Goal: Information Seeking & Learning: Learn about a topic

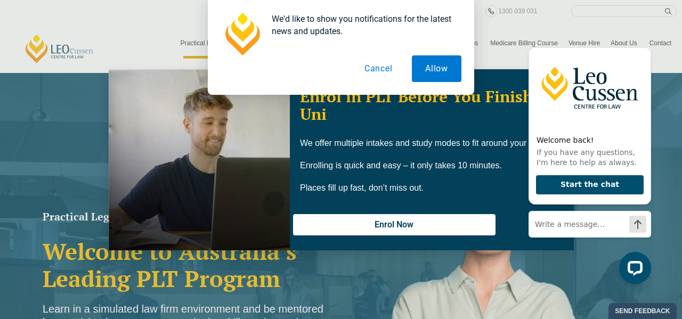
click at [385, 71] on button "Cancel" at bounding box center [378, 68] width 55 height 27
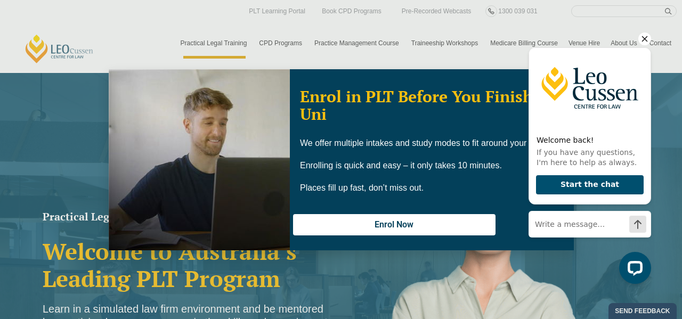
click at [643, 39] on icon "Hide greeting" at bounding box center [645, 39] width 13 height 13
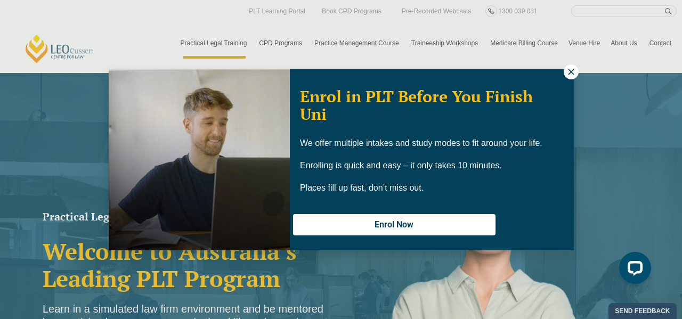
click at [571, 77] on button at bounding box center [571, 72] width 15 height 15
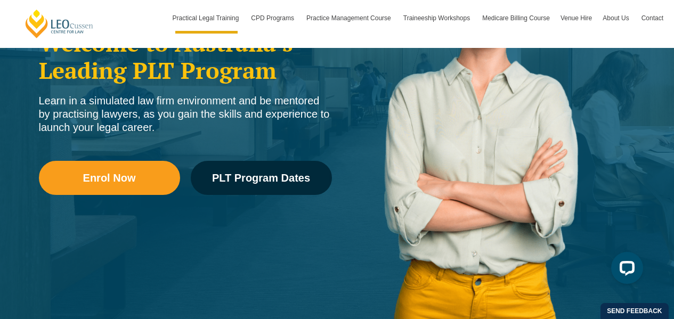
scroll to position [212, 0]
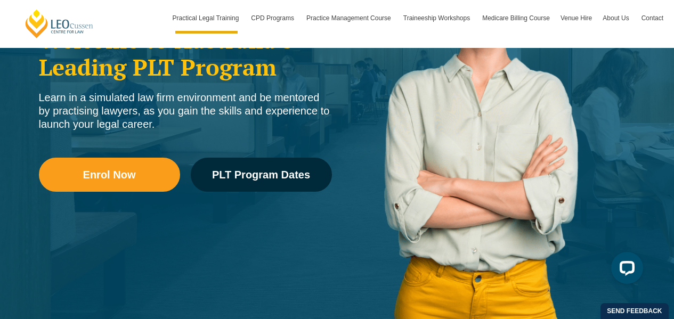
click at [461, 127] on img at bounding box center [489, 109] width 304 height 432
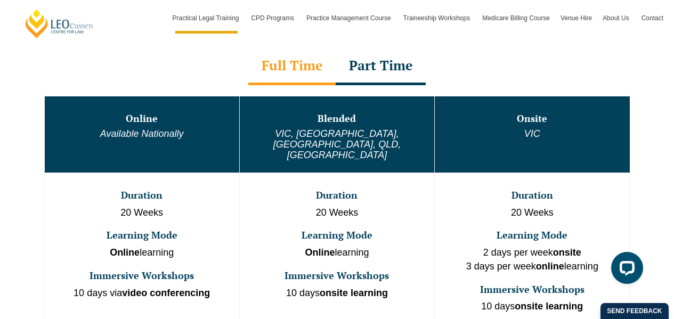
scroll to position [573, 0]
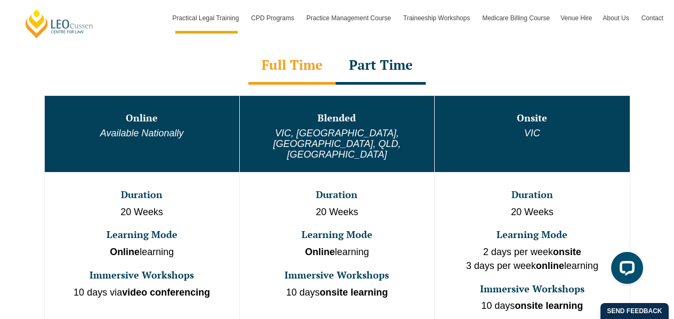
click at [374, 58] on div "Part Time" at bounding box center [381, 65] width 90 height 37
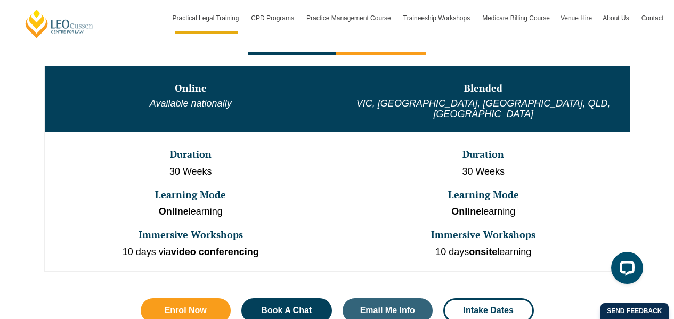
scroll to position [547, 0]
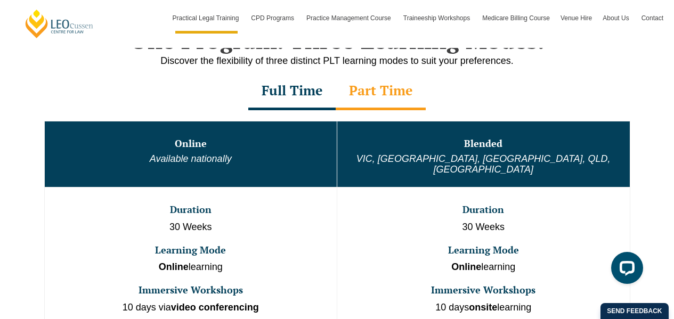
click at [277, 100] on div "Full Time" at bounding box center [291, 91] width 87 height 37
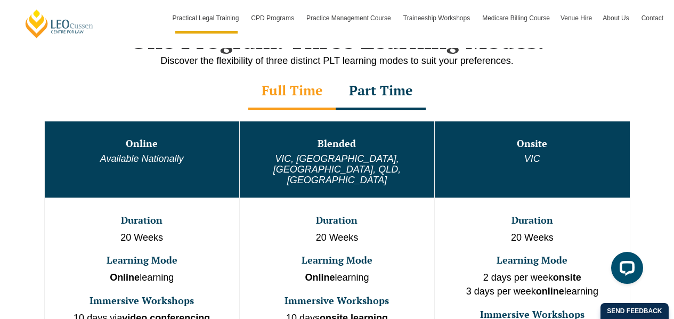
scroll to position [590, 0]
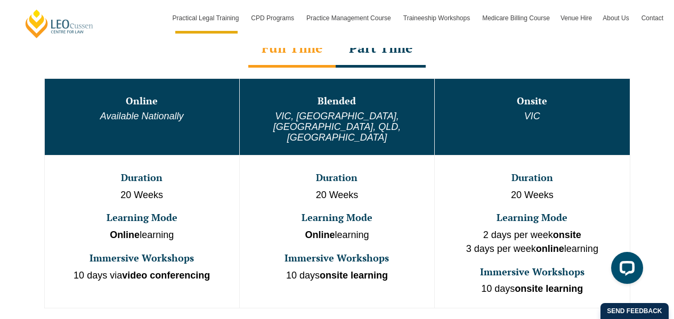
click at [380, 57] on div "Part Time" at bounding box center [381, 48] width 90 height 37
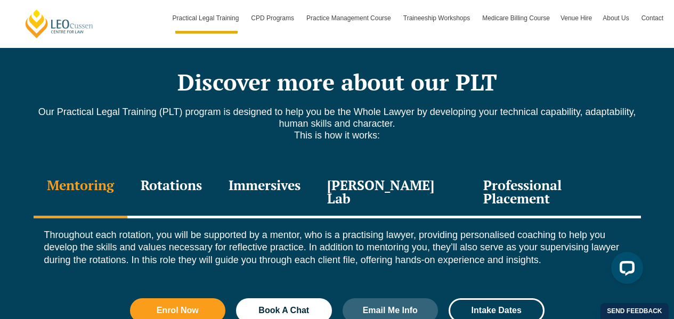
scroll to position [1420, 0]
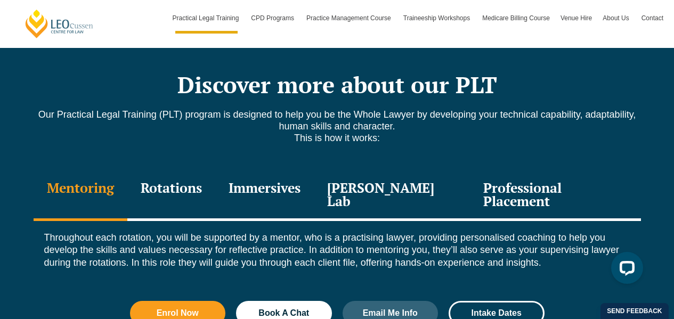
click at [207, 172] on div "Rotations" at bounding box center [171, 196] width 88 height 51
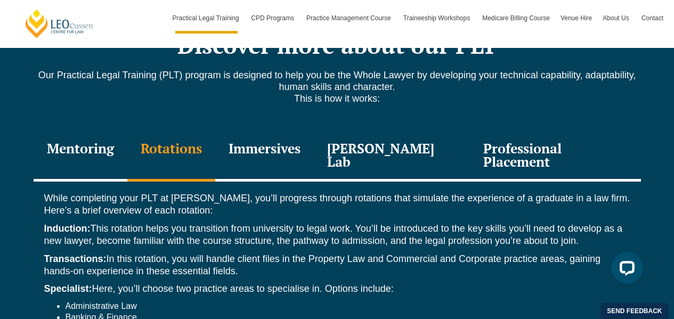
scroll to position [1462, 0]
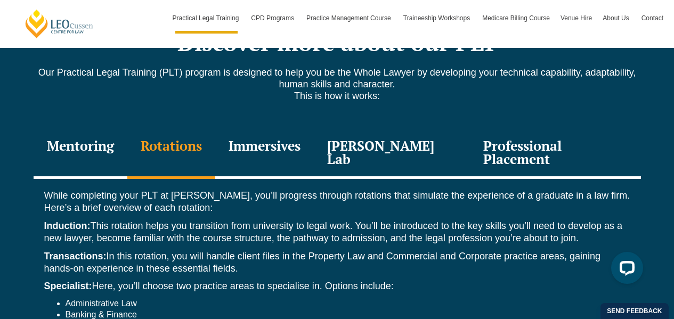
click at [296, 128] on div "Immersives" at bounding box center [264, 153] width 99 height 51
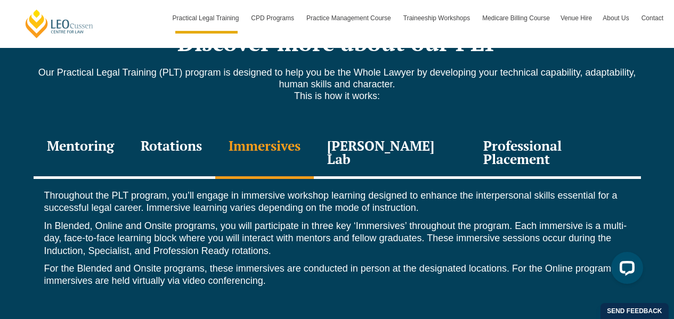
click at [387, 132] on div "[PERSON_NAME] Lab" at bounding box center [392, 153] width 157 height 51
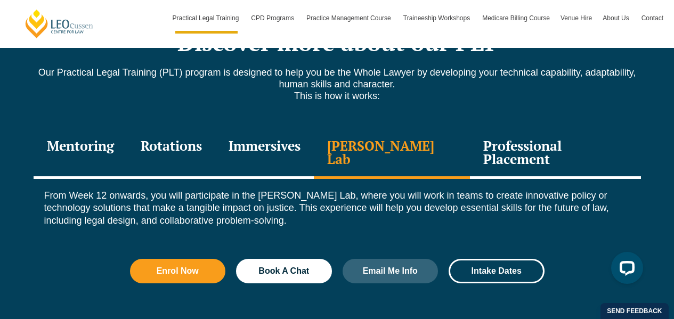
click at [511, 146] on div "Professional Placement" at bounding box center [555, 153] width 171 height 51
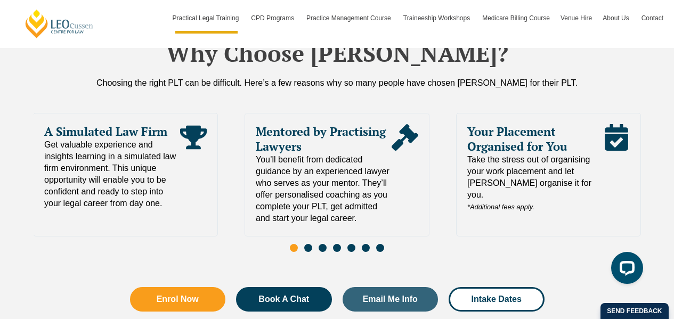
scroll to position [2392, 0]
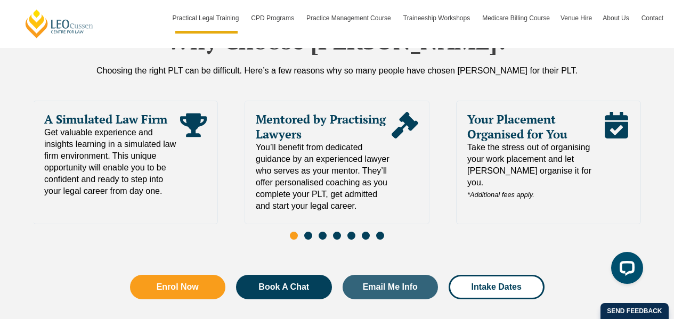
click at [303, 231] on div "Slides" at bounding box center [338, 237] width 608 height 12
click at [310, 232] on span "Go to slide 2" at bounding box center [308, 236] width 8 height 8
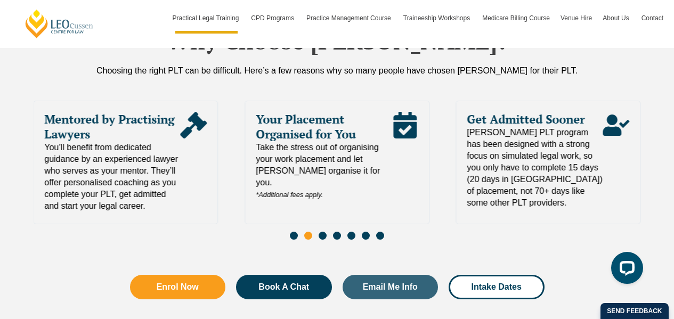
click at [328, 231] on div "Slides" at bounding box center [338, 237] width 608 height 12
click at [324, 232] on span "Go to slide 3" at bounding box center [323, 236] width 8 height 8
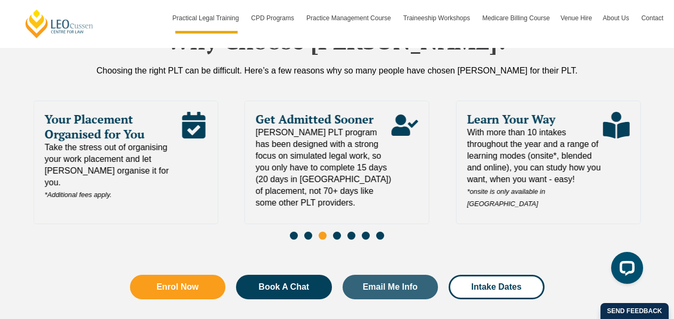
click at [340, 232] on span "Go to slide 4" at bounding box center [337, 236] width 8 height 8
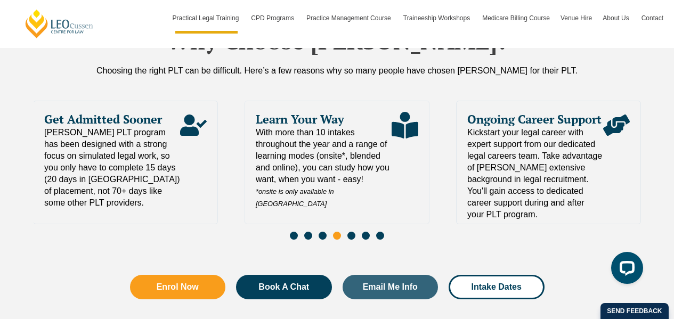
click at [351, 232] on span "Go to slide 5" at bounding box center [352, 236] width 8 height 8
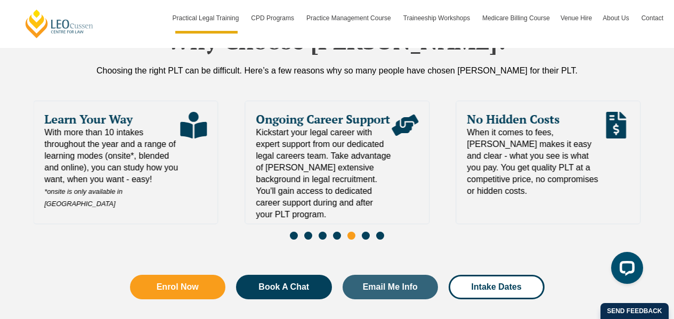
click at [367, 232] on span "Go to slide 6" at bounding box center [366, 236] width 8 height 8
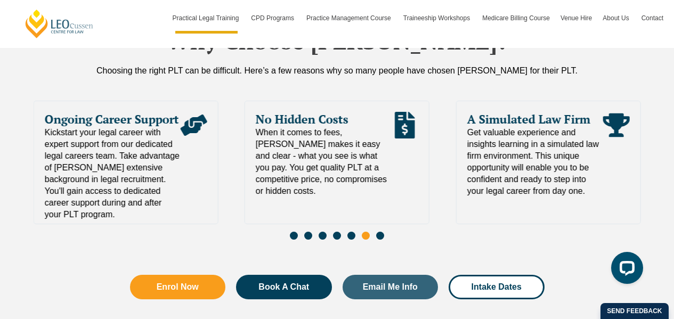
click at [384, 231] on div "Slides" at bounding box center [338, 237] width 608 height 12
click at [380, 232] on span "Go to slide 7" at bounding box center [380, 236] width 8 height 8
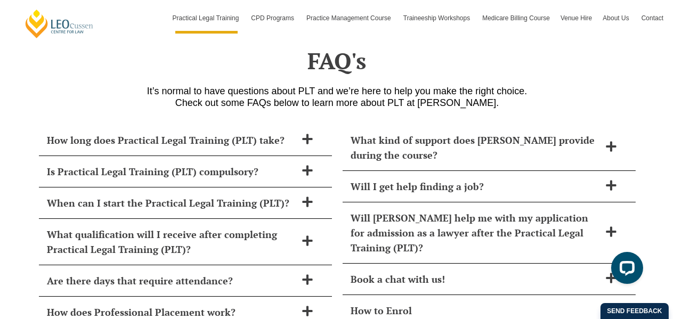
scroll to position [4367, 0]
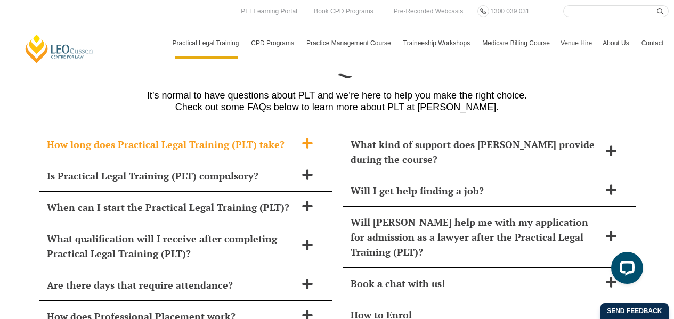
click at [104, 137] on h2 "How long does Practical Legal Training (PLT) take?" at bounding box center [171, 144] width 249 height 15
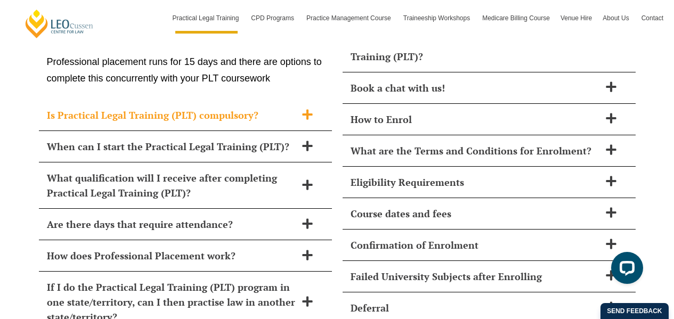
click at [78, 108] on h2 "Is Practical Legal Training (PLT) compulsory?" at bounding box center [171, 115] width 249 height 15
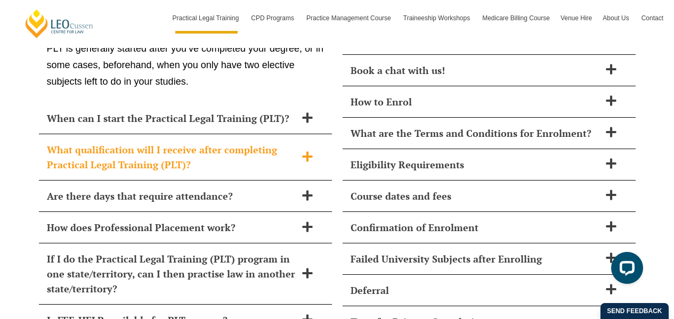
click at [91, 143] on h2 "What qualification will I receive after completing Practical Legal Training (PL…" at bounding box center [171, 157] width 249 height 30
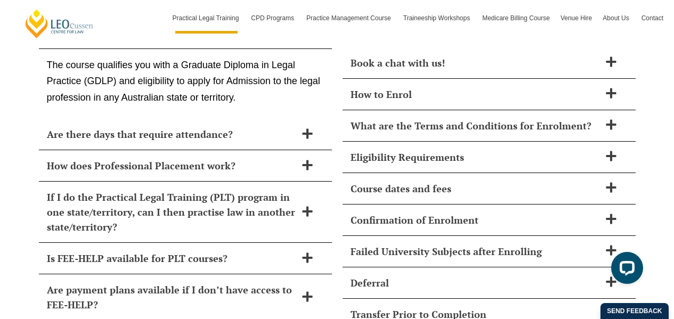
scroll to position [4588, 0]
click at [103, 125] on div "Are there days that require attendance?" at bounding box center [185, 133] width 293 height 31
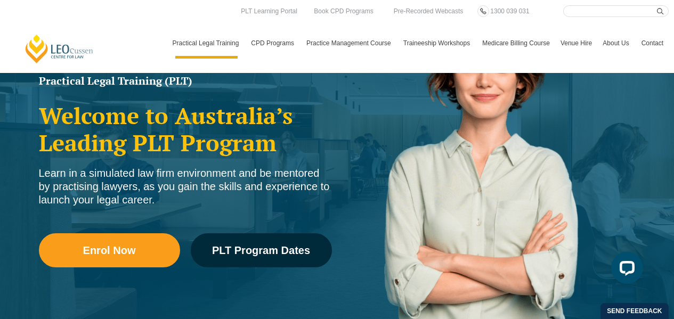
scroll to position [0, 0]
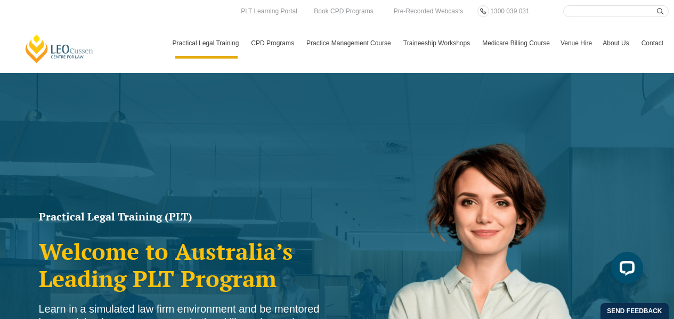
click at [512, 43] on link "Medicare Billing Course" at bounding box center [516, 43] width 78 height 31
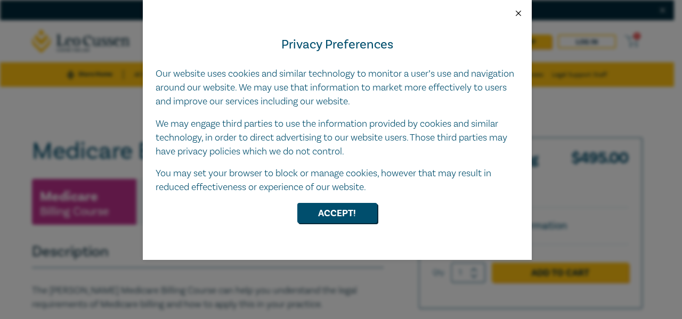
click at [519, 11] on button "Close" at bounding box center [519, 14] width 10 height 10
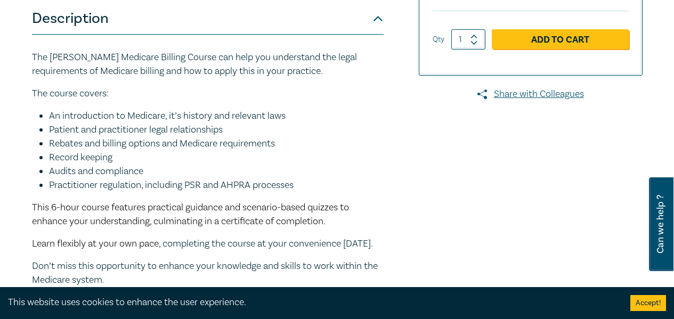
scroll to position [234, 0]
